Goal: Check status: Check status

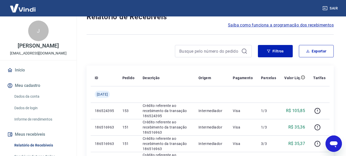
scroll to position [37, 0]
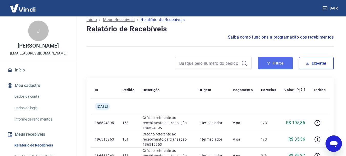
click at [271, 62] on button "Filtros" at bounding box center [275, 63] width 35 height 12
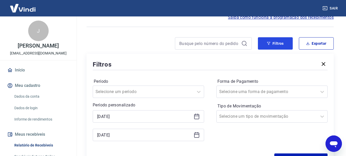
scroll to position [88, 0]
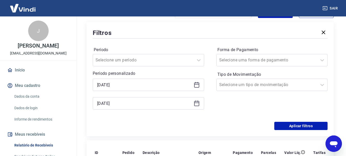
click at [197, 84] on icon at bounding box center [196, 84] width 5 height 1
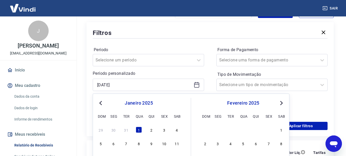
click at [281, 102] on span "Next Month" at bounding box center [281, 103] width 0 height 6
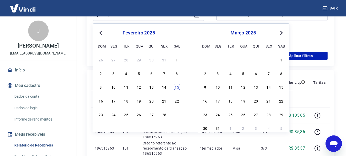
scroll to position [165, 0]
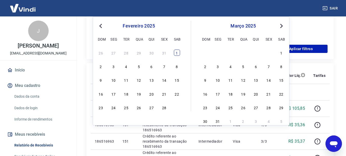
click at [177, 54] on div "1" at bounding box center [177, 52] width 6 height 6
type input "[DATE]"
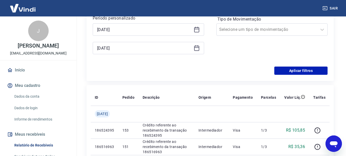
scroll to position [114, 0]
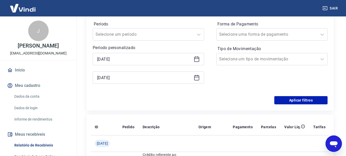
click at [196, 78] on icon at bounding box center [197, 77] width 6 height 6
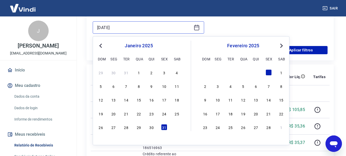
scroll to position [165, 0]
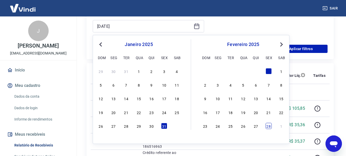
click at [268, 125] on div "28" at bounding box center [269, 126] width 6 height 6
type input "[DATE]"
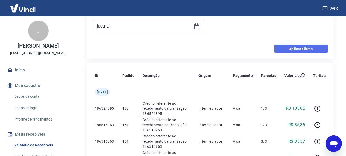
click at [318, 49] on button "Aplicar filtros" at bounding box center [301, 49] width 53 height 8
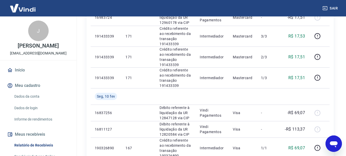
scroll to position [550, 0]
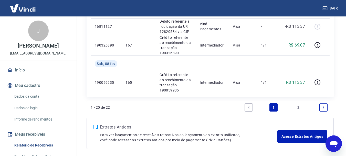
click at [299, 108] on link "2" at bounding box center [299, 107] width 8 height 8
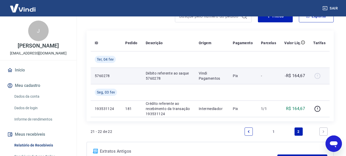
scroll to position [129, 0]
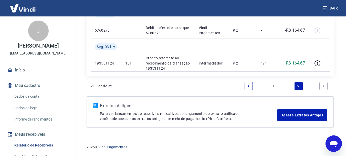
click at [274, 86] on link "1" at bounding box center [274, 86] width 8 height 8
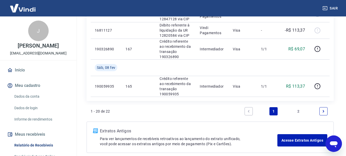
scroll to position [571, 0]
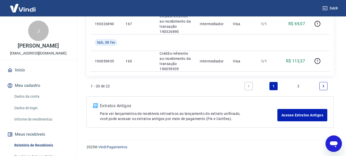
click at [299, 85] on link "2" at bounding box center [299, 86] width 8 height 8
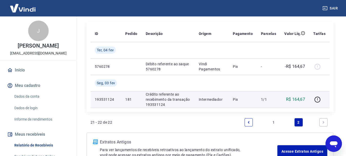
scroll to position [129, 0]
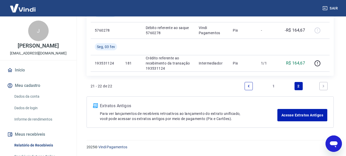
click at [273, 88] on link "1" at bounding box center [274, 86] width 8 height 8
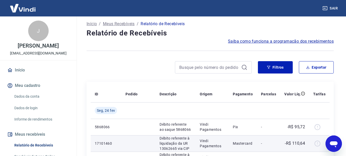
scroll to position [33, 0]
